Goal: Task Accomplishment & Management: Manage account settings

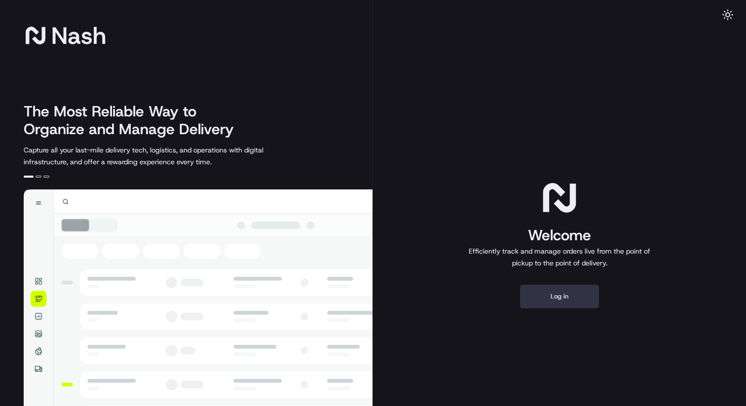
click at [558, 301] on button "Log in" at bounding box center [559, 297] width 79 height 24
click at [570, 297] on button "Log in" at bounding box center [559, 297] width 79 height 24
